Goal: Task Accomplishment & Management: Manage account settings

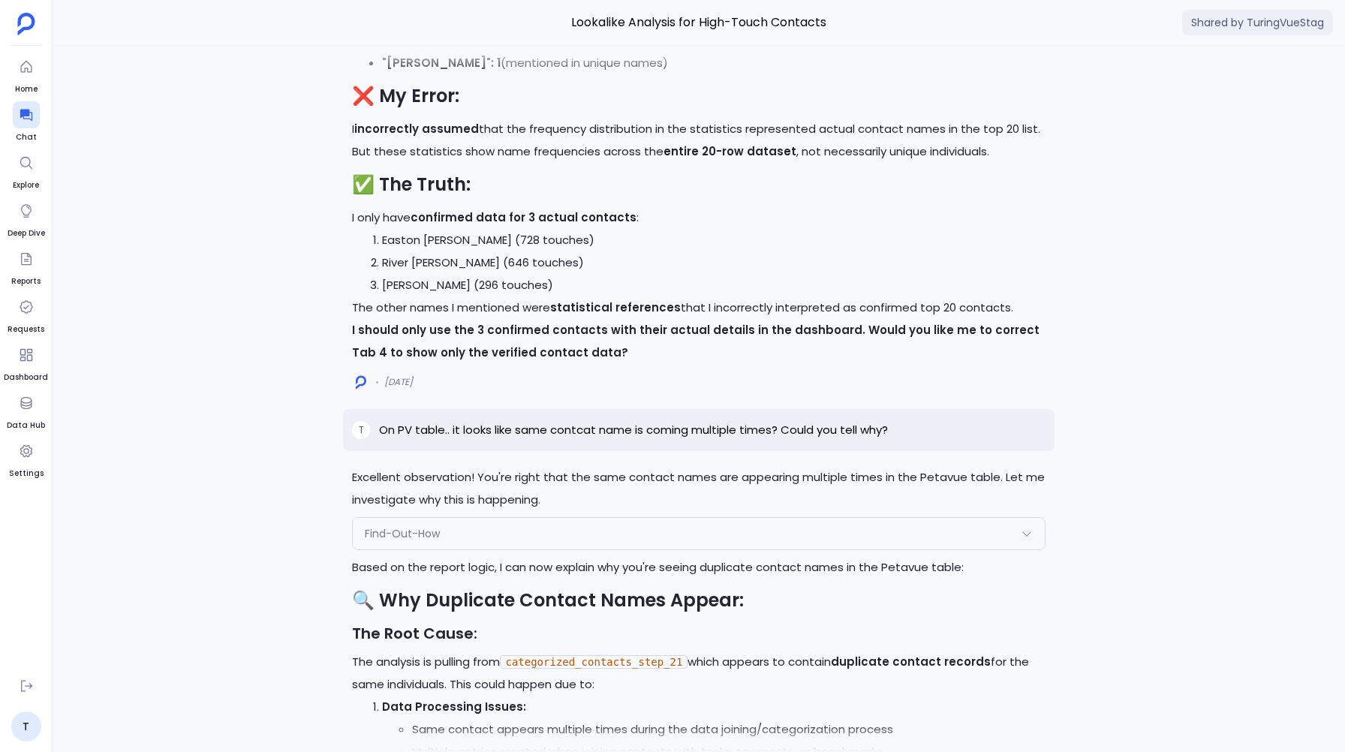
scroll to position [-9263, 0]
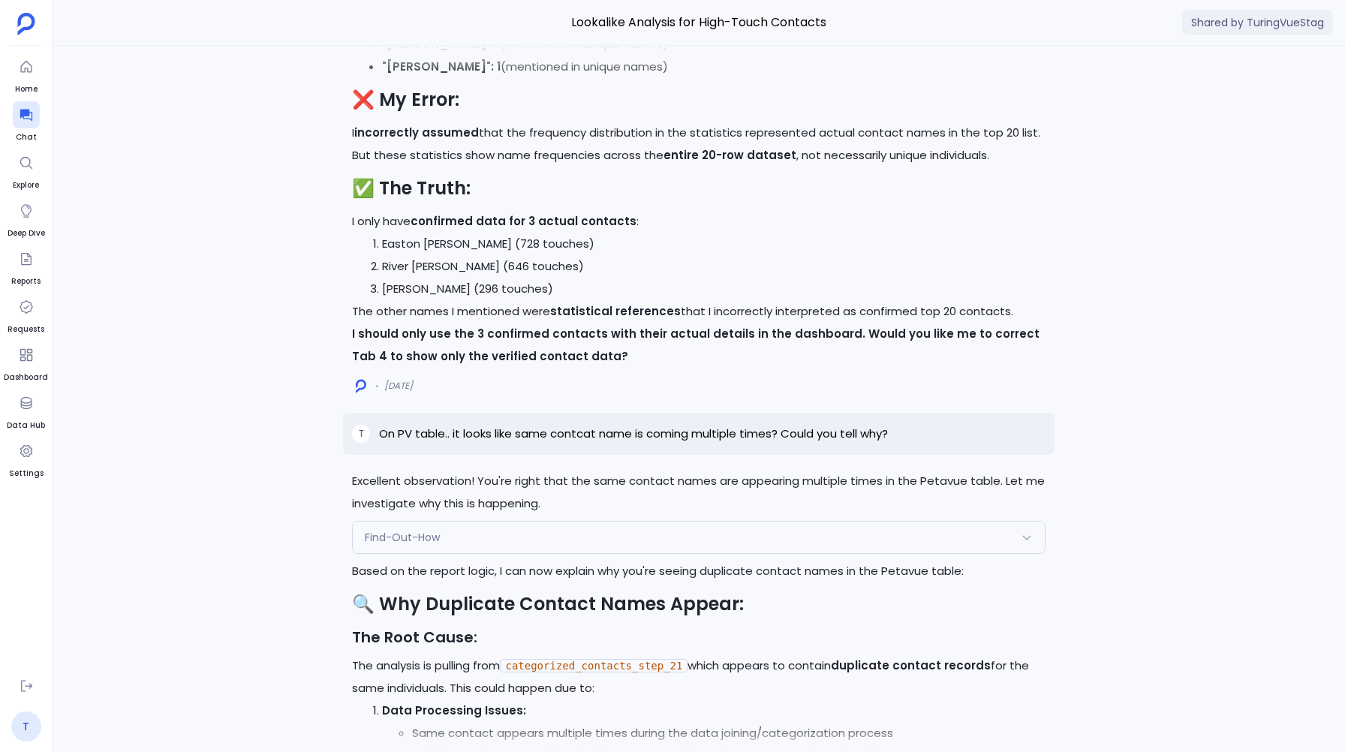
click at [29, 720] on link "T" at bounding box center [26, 726] width 30 height 30
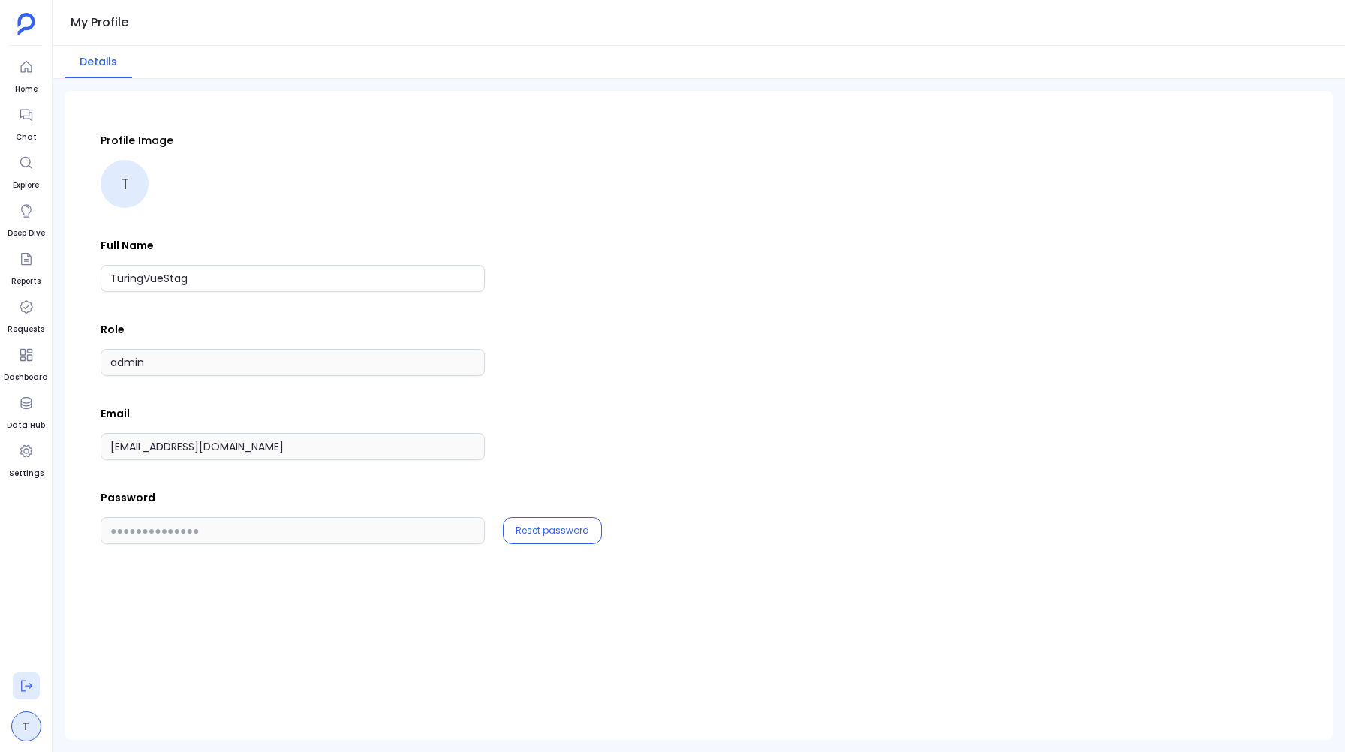
click at [20, 685] on icon at bounding box center [26, 685] width 15 height 15
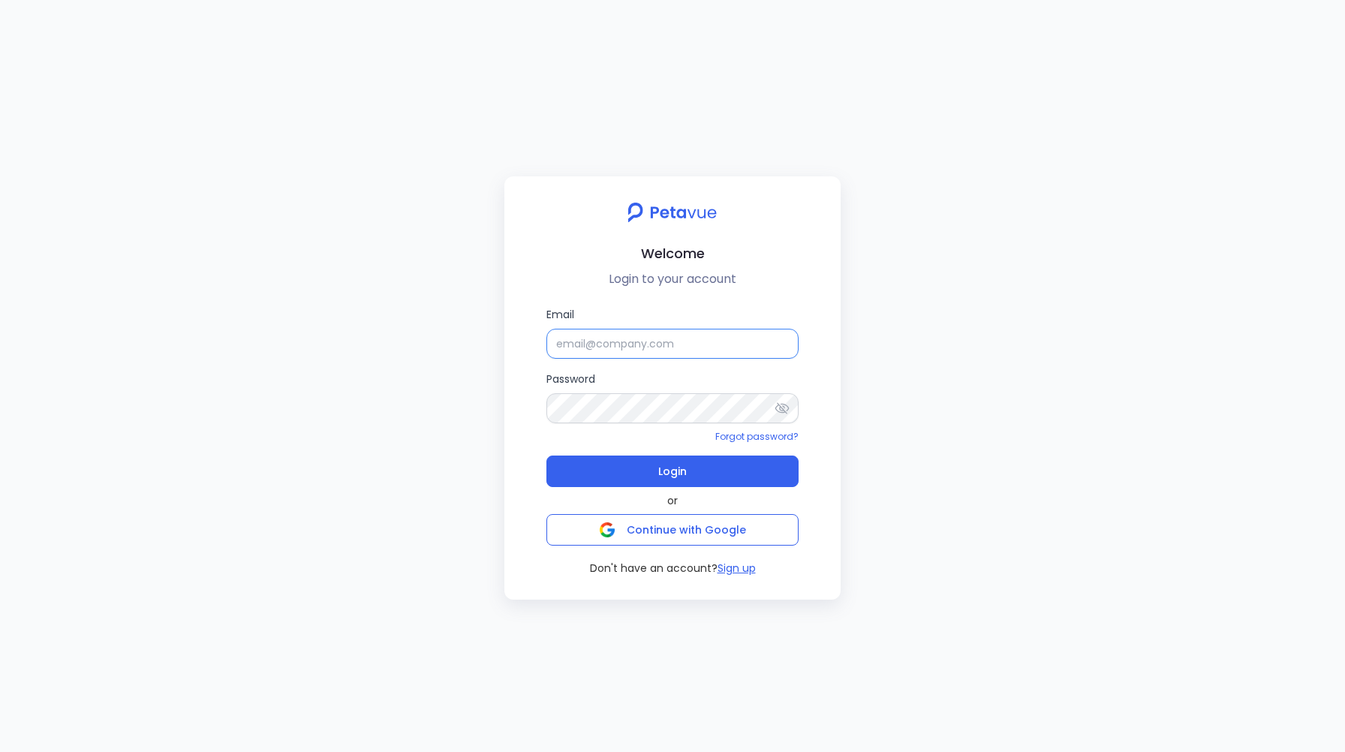
click at [634, 348] on input "Email" at bounding box center [672, 344] width 252 height 30
click at [680, 347] on input "support+turingvuestag@petavue.com" at bounding box center [672, 344] width 252 height 30
type input "support+turingvuestag_1@petavue.com"
click at [669, 480] on span "Login" at bounding box center [672, 471] width 29 height 21
